Goal: Task Accomplishment & Management: Complete application form

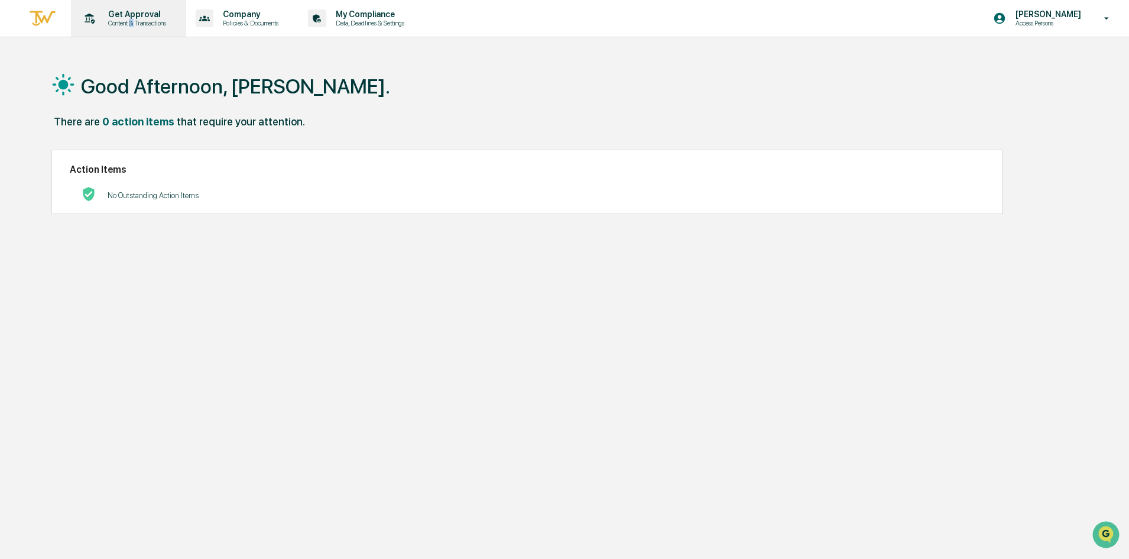
click at [134, 27] on div "Get Approval Content & Transactions" at bounding box center [127, 18] width 103 height 37
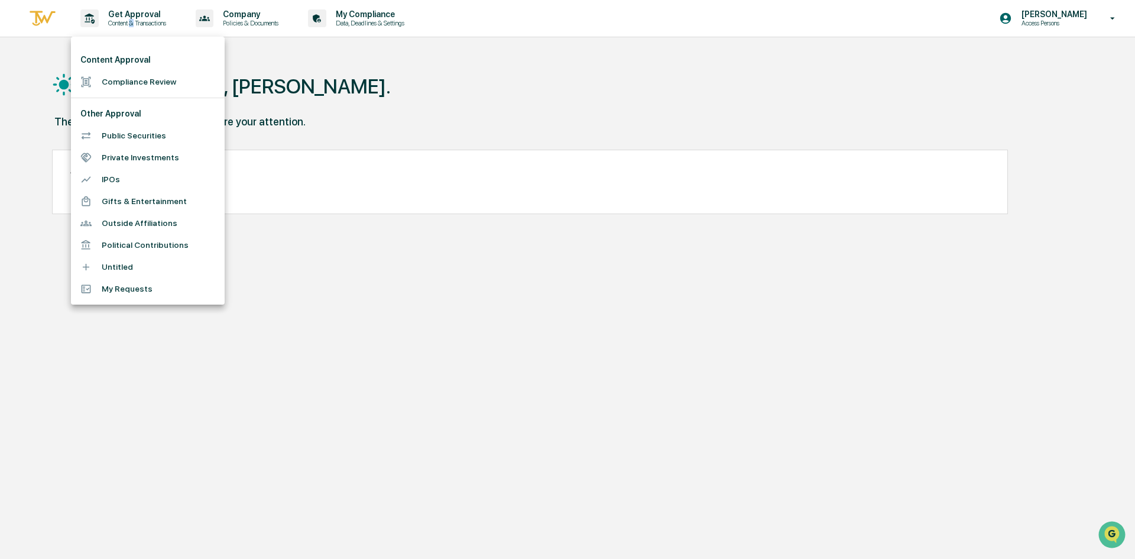
click at [116, 81] on li "Compliance Review" at bounding box center [148, 82] width 154 height 22
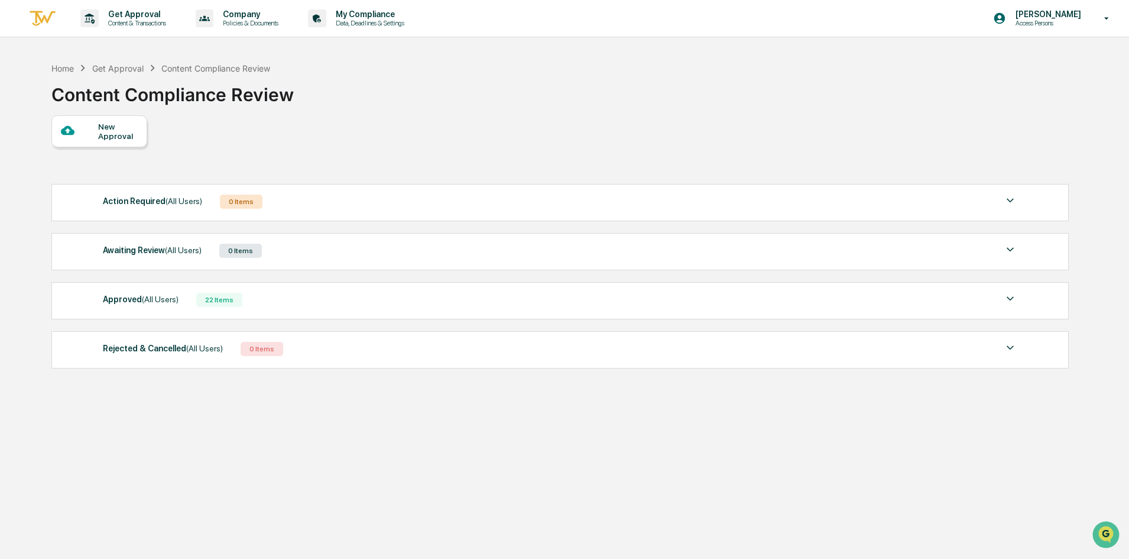
click at [125, 130] on div "New Approval" at bounding box center [118, 131] width 40 height 19
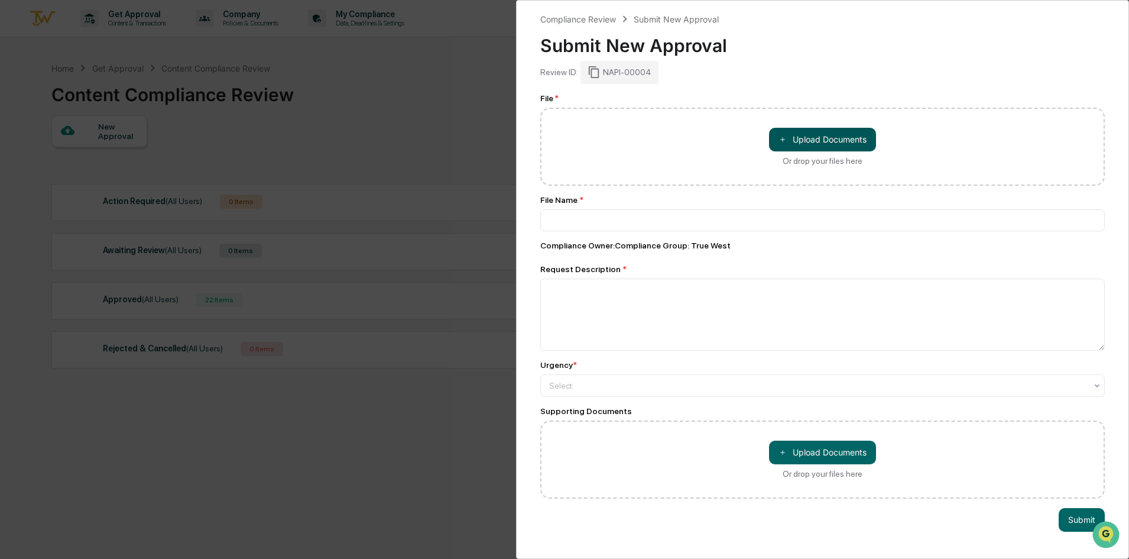
click at [797, 129] on button "＋ Upload Documents" at bounding box center [822, 140] width 107 height 24
type input "**********"
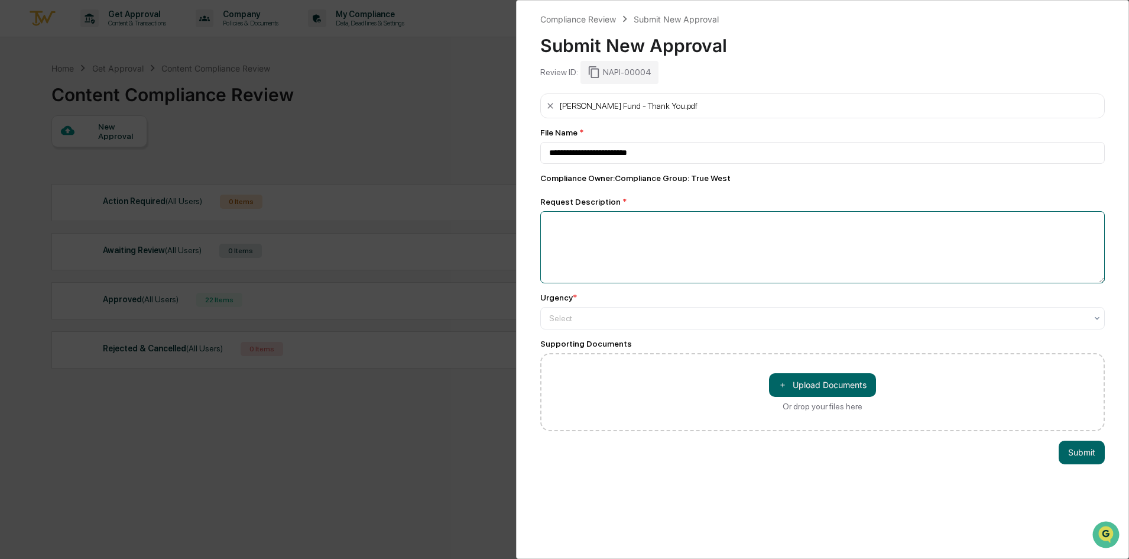
drag, startPoint x: 611, startPoint y: 213, endPoint x: 601, endPoint y: 218, distance: 11.1
click at [610, 216] on textarea at bounding box center [822, 247] width 565 height 72
type textarea "**********"
click at [677, 316] on div at bounding box center [817, 318] width 537 height 12
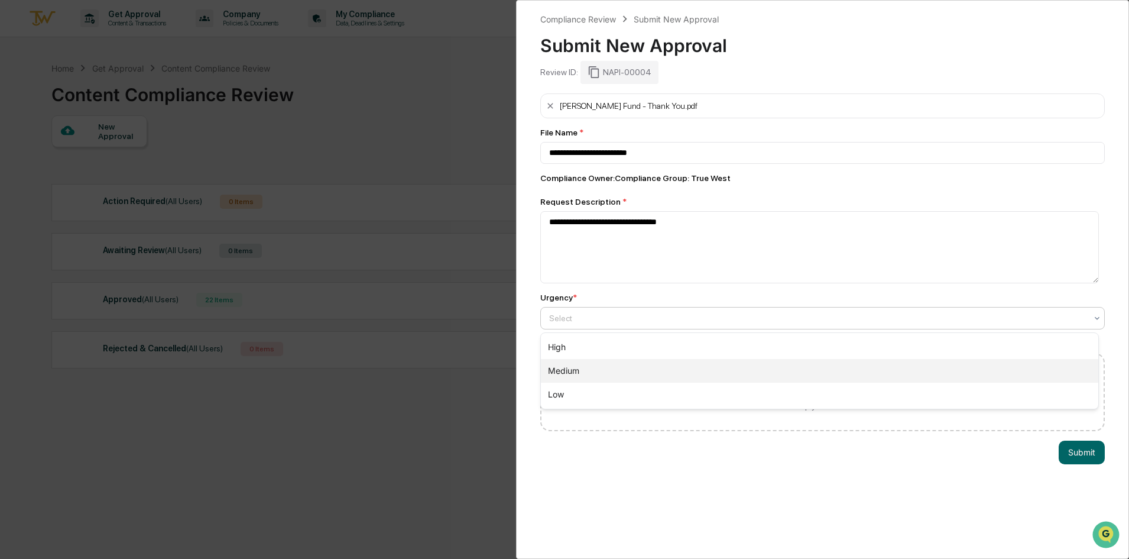
click at [621, 369] on div "Medium" at bounding box center [819, 371] width 557 height 24
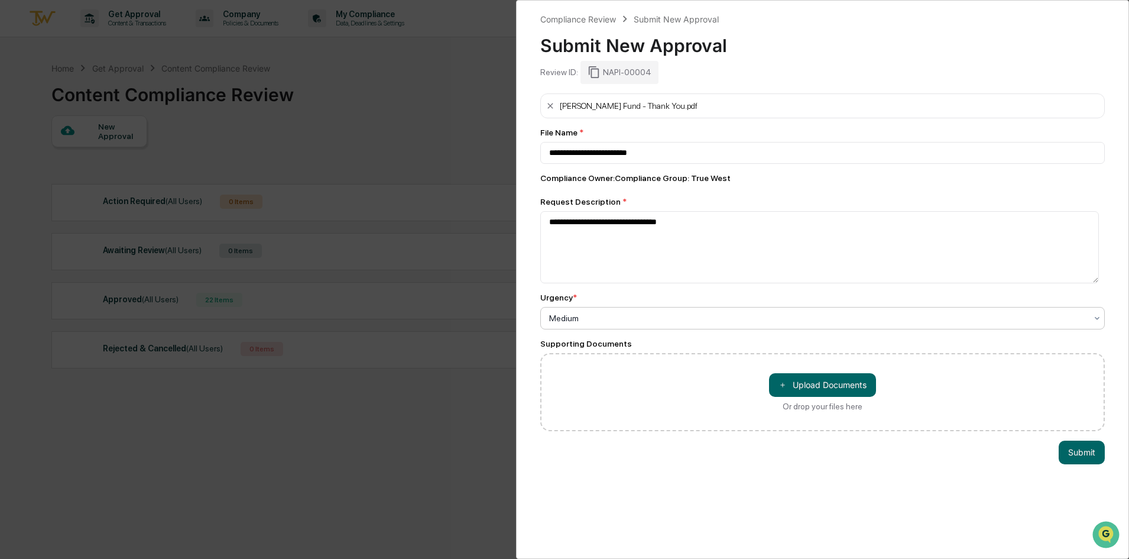
click at [612, 320] on div at bounding box center [817, 318] width 537 height 12
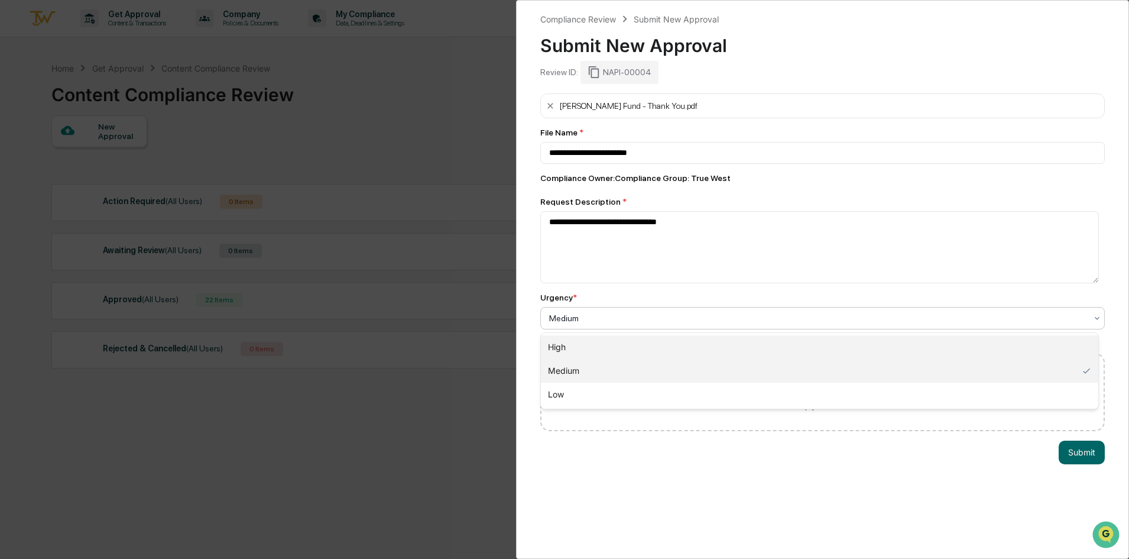
drag, startPoint x: 597, startPoint y: 350, endPoint x: 638, endPoint y: 378, distance: 50.7
click at [597, 351] on div "High" at bounding box center [819, 347] width 557 height 24
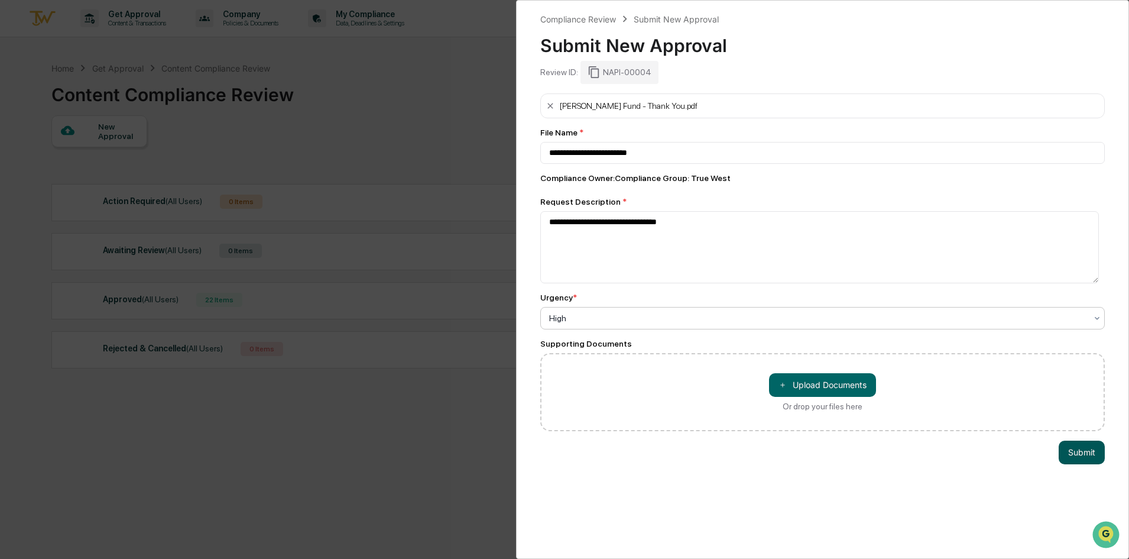
click at [1084, 455] on button "Submit" at bounding box center [1082, 452] width 46 height 24
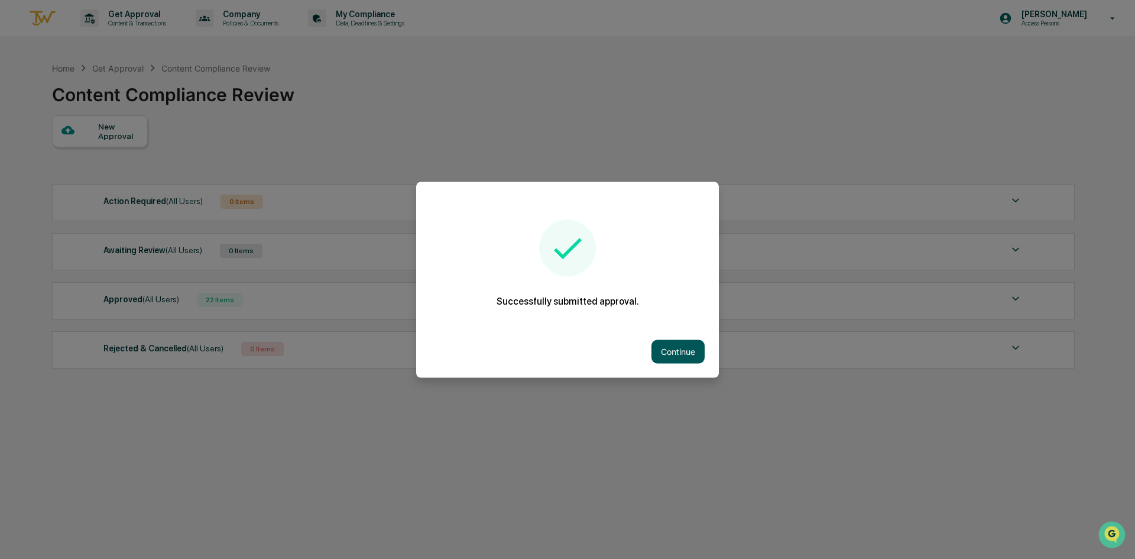
click at [649, 341] on div "Continue" at bounding box center [567, 351] width 303 height 52
click at [688, 348] on button "Continue" at bounding box center [677, 351] width 53 height 24
